Goal: Information Seeking & Learning: Check status

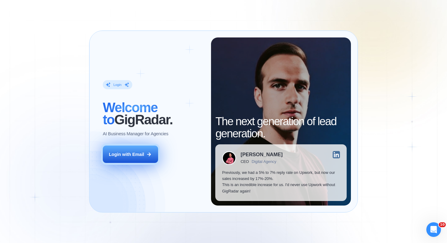
click at [134, 156] on div "Login with Email" at bounding box center [126, 154] width 35 height 6
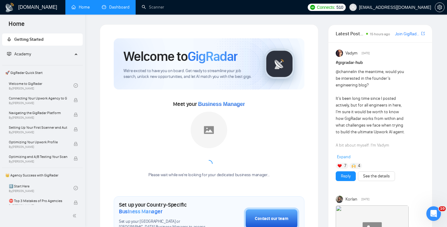
click at [115, 10] on link "Dashboard" at bounding box center [116, 7] width 28 height 5
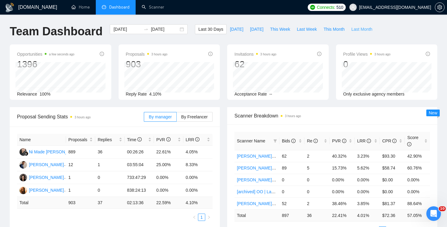
click at [364, 30] on span "Last Month" at bounding box center [361, 29] width 21 height 7
type input "[DATE]"
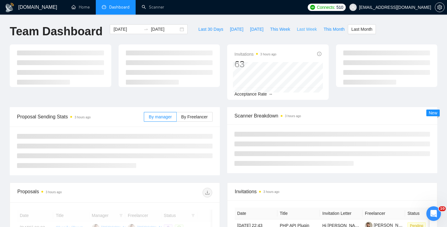
click at [300, 27] on span "Last Week" at bounding box center [307, 29] width 20 height 7
type input "2025-09-29"
type input "2025-10-05"
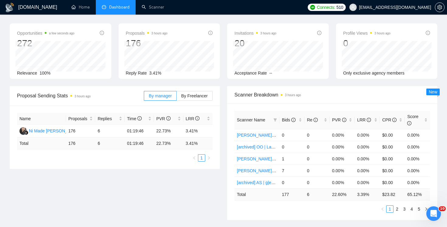
scroll to position [44, 0]
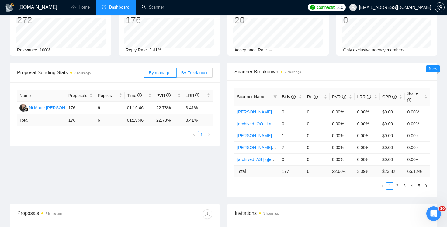
click at [197, 73] on span "By Freelancer" at bounding box center [194, 72] width 26 height 5
click at [177, 74] on input "By Freelancer" at bounding box center [177, 74] width 0 height 0
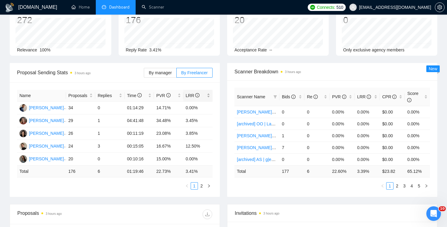
click at [195, 99] on div "LRR" at bounding box center [198, 95] width 25 height 7
click at [205, 99] on div "LRR" at bounding box center [198, 95] width 25 height 7
click at [219, 104] on div "Name Proposals Replies Time PVR LRR Terry Osypchuk 24 3 00:15:05 16.67% 12.50% …" at bounding box center [115, 139] width 210 height 114
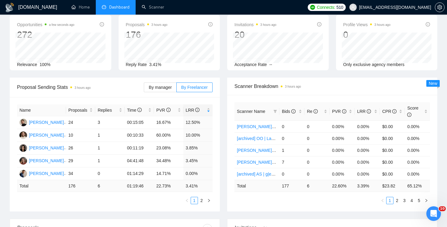
scroll to position [0, 0]
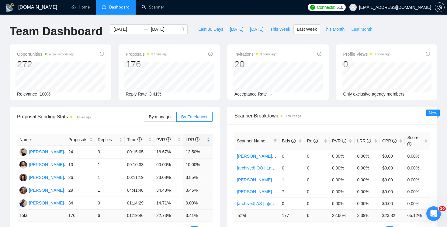
click at [353, 32] on span "Last Month" at bounding box center [361, 29] width 21 height 7
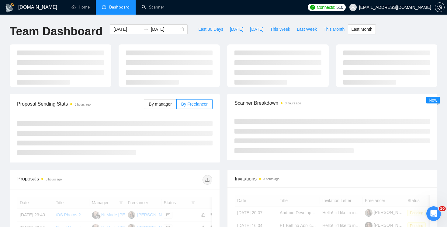
type input "2025-09-01"
type input "2025-09-30"
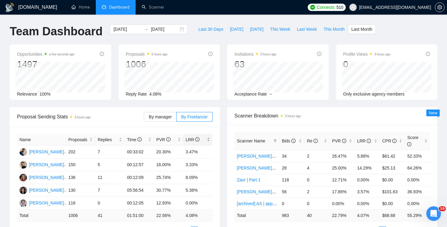
click at [202, 143] on span "LRR" at bounding box center [196, 139] width 20 height 7
click at [206, 140] on div "LRR" at bounding box center [198, 139] width 25 height 7
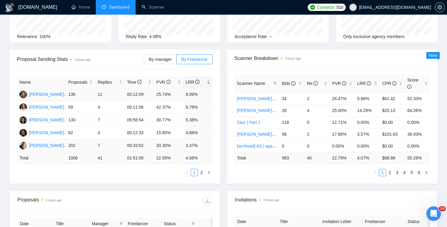
scroll to position [60, 0]
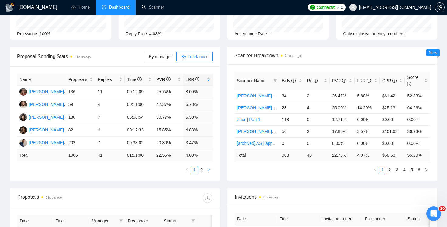
click at [207, 168] on icon "right" at bounding box center [209, 170] width 4 height 4
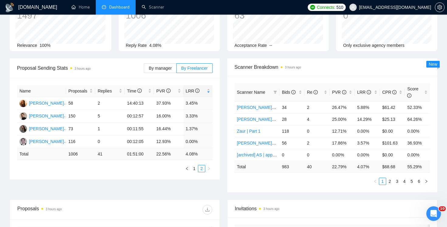
scroll to position [0, 0]
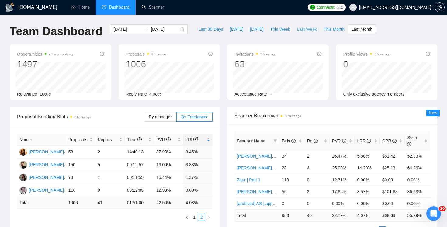
click at [298, 33] on button "Last Week" at bounding box center [306, 29] width 27 height 10
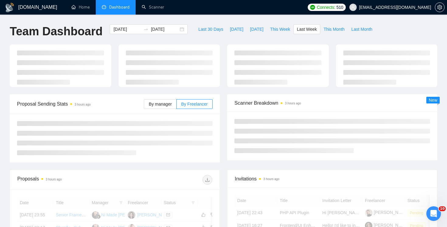
type input "2025-09-29"
type input "2025-10-05"
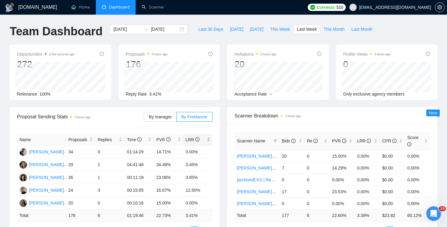
click at [201, 136] on span "LRR" at bounding box center [196, 139] width 20 height 7
click at [205, 139] on span "LRR" at bounding box center [196, 139] width 20 height 7
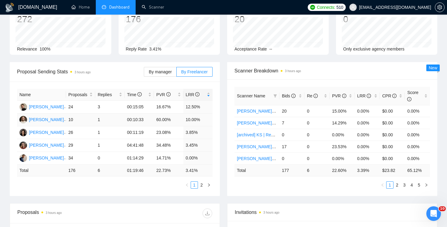
scroll to position [47, 0]
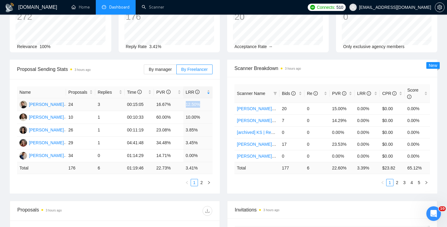
drag, startPoint x: 186, startPoint y: 104, endPoint x: 205, endPoint y: 103, distance: 18.2
click at [205, 103] on td "12.50%" at bounding box center [197, 104] width 29 height 13
click at [191, 104] on td "12.50%" at bounding box center [197, 104] width 29 height 13
click at [221, 107] on div "Proposal Sending Stats 3 hours ago By manager By Freelancer Name Proposals Repl…" at bounding box center [114, 127] width 217 height 134
drag, startPoint x: 185, startPoint y: 154, endPoint x: 209, endPoint y: 154, distance: 23.7
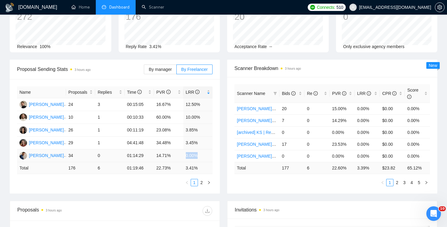
click at [209, 154] on td "0.00%" at bounding box center [197, 155] width 29 height 13
click at [195, 154] on td "0.00%" at bounding box center [197, 155] width 29 height 13
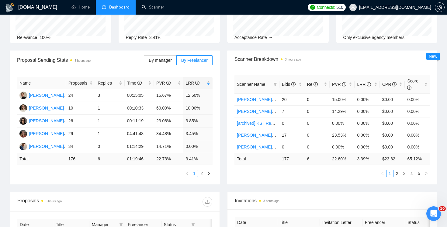
scroll to position [59, 0]
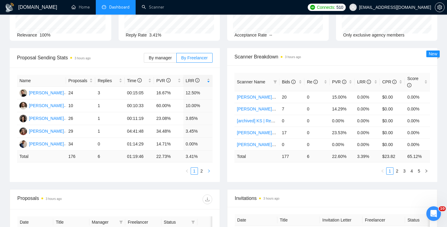
click at [210, 170] on icon "right" at bounding box center [209, 171] width 4 height 4
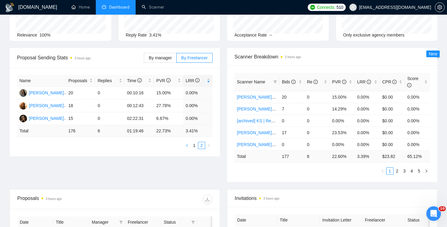
click at [185, 144] on icon "left" at bounding box center [187, 145] width 4 height 4
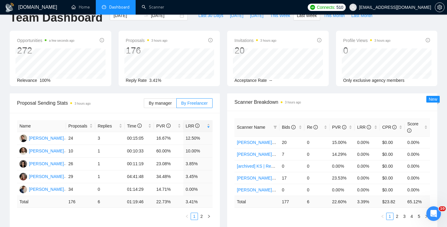
scroll to position [0, 0]
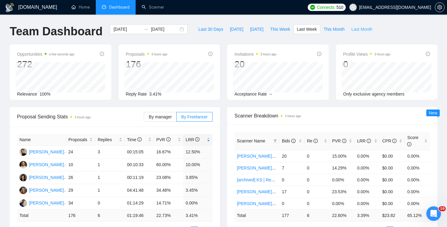
click at [358, 32] on span "Last Month" at bounding box center [361, 29] width 21 height 7
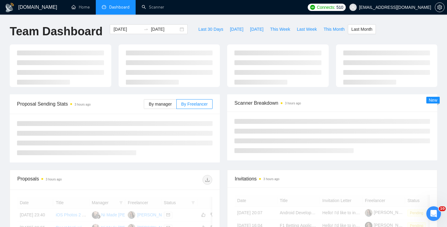
type input "2025-09-01"
type input "2025-09-30"
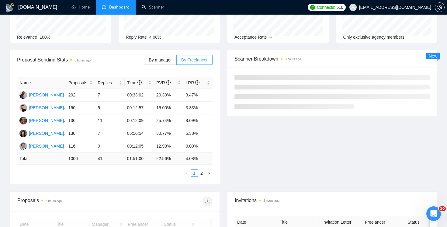
scroll to position [14, 0]
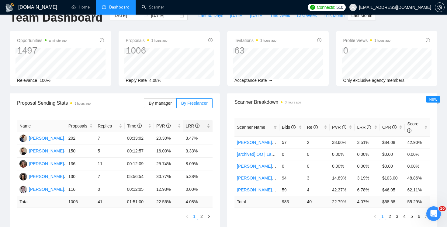
click at [200, 126] on span "LRR" at bounding box center [196, 125] width 20 height 7
click at [204, 126] on span "LRR" at bounding box center [196, 125] width 20 height 7
click at [205, 125] on span "LRR" at bounding box center [196, 125] width 20 height 7
click at [206, 125] on div "LRR" at bounding box center [198, 125] width 25 height 7
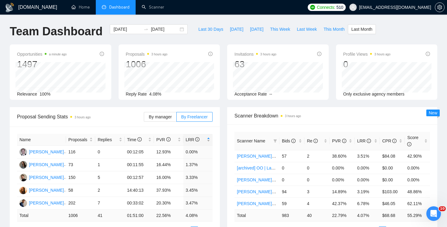
click at [205, 137] on div "LRR" at bounding box center [198, 139] width 25 height 7
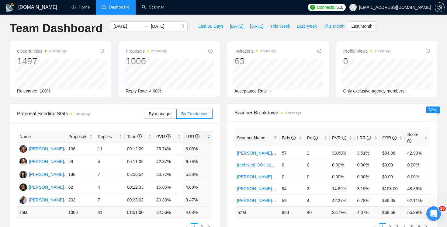
scroll to position [2, 0]
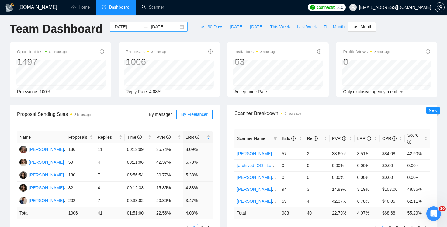
click at [175, 28] on div "2025-09-01 2025-09-30" at bounding box center [149, 27] width 78 height 10
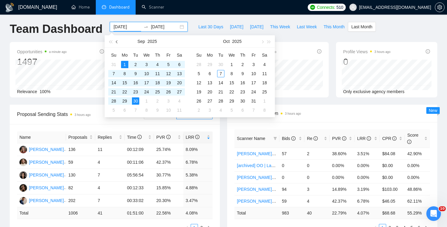
click at [117, 42] on span "button" at bounding box center [117, 41] width 3 height 3
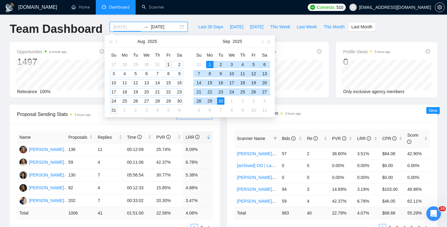
type input "2025-08-01"
click at [167, 64] on div "1" at bounding box center [168, 64] width 7 height 7
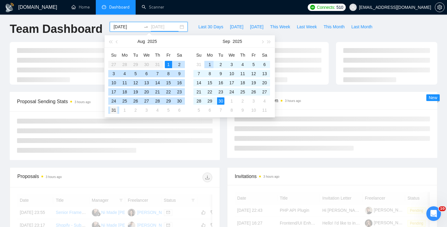
type input "2025-08-31"
click at [116, 110] on div "31" at bounding box center [113, 109] width 7 height 7
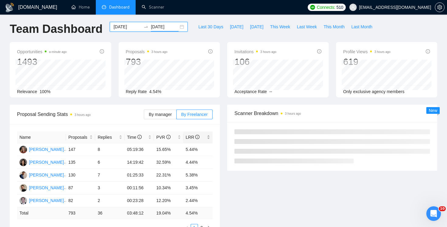
click at [200, 135] on span "LRR" at bounding box center [196, 137] width 20 height 7
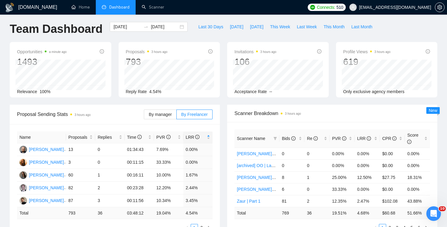
scroll to position [32, 0]
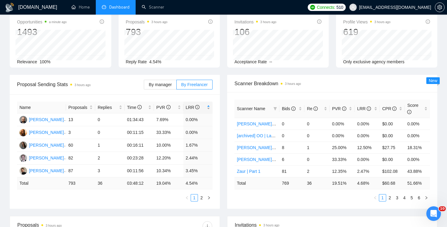
click at [201, 108] on span "LRR" at bounding box center [196, 107] width 20 height 7
click at [264, 9] on ul "Home Dashboard Scanner" at bounding box center [183, 7] width 241 height 15
click at [222, 72] on div "Opportunities a minute ago 1493 Relevance 100% Proposals 3 hours ago 793 Reply …" at bounding box center [223, 43] width 435 height 63
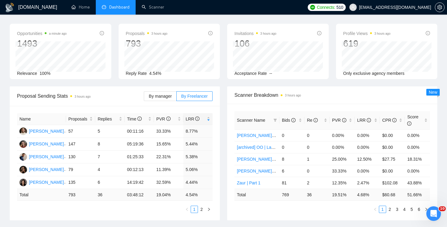
scroll to position [20, 0]
